Goal: Go to known website: Go to known website

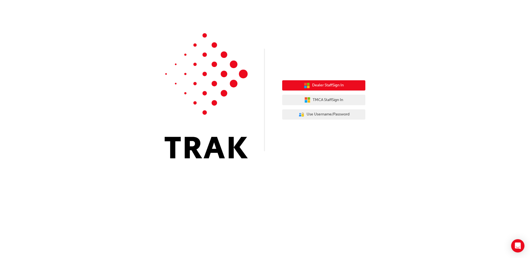
click at [325, 85] on span "Dealer Staff Sign In" at bounding box center [328, 85] width 32 height 6
click at [325, 84] on span "Dealer Staff Sign In" at bounding box center [328, 85] width 32 height 6
